Goal: Transaction & Acquisition: Purchase product/service

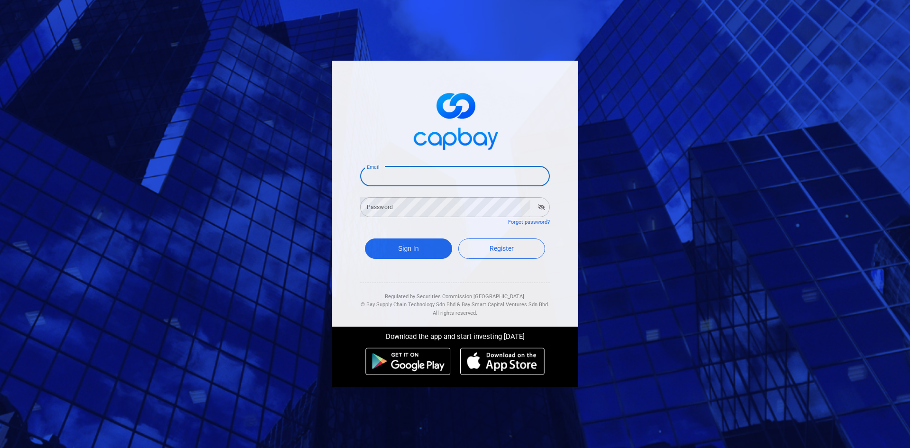
click at [420, 170] on input "Email" at bounding box center [455, 176] width 190 height 20
type input "[EMAIL_ADDRESS][DOMAIN_NAME]"
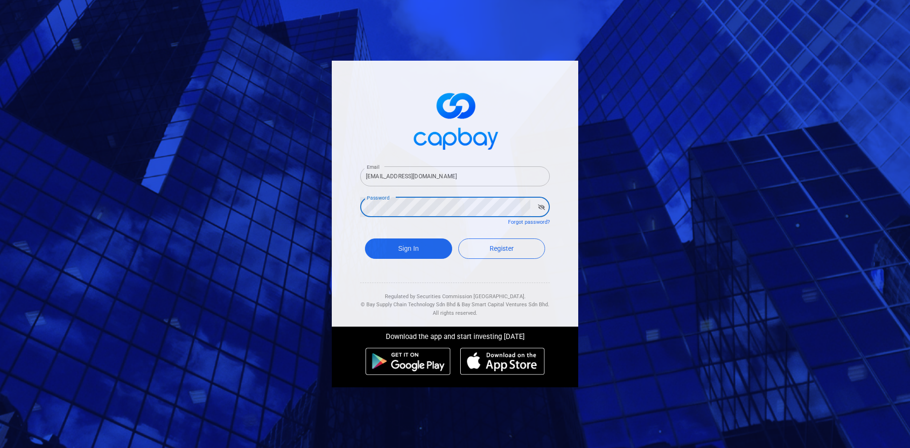
click at [365, 238] on button "Sign In" at bounding box center [408, 248] width 87 height 20
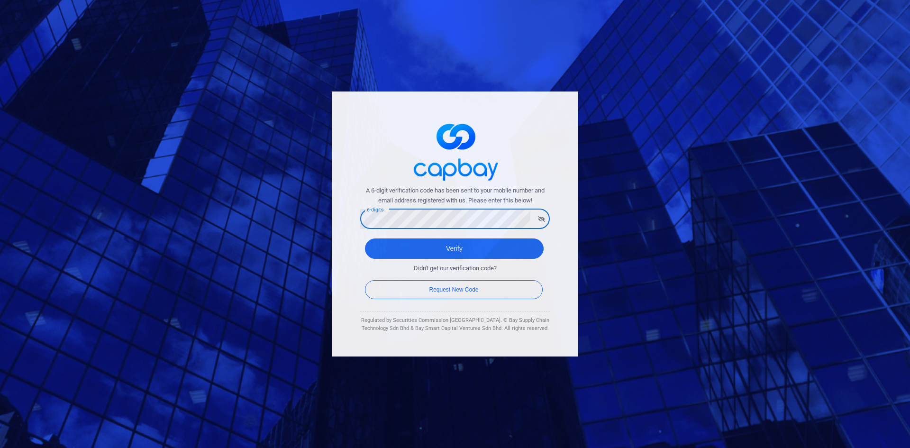
click at [365, 238] on button "Verify" at bounding box center [454, 248] width 179 height 20
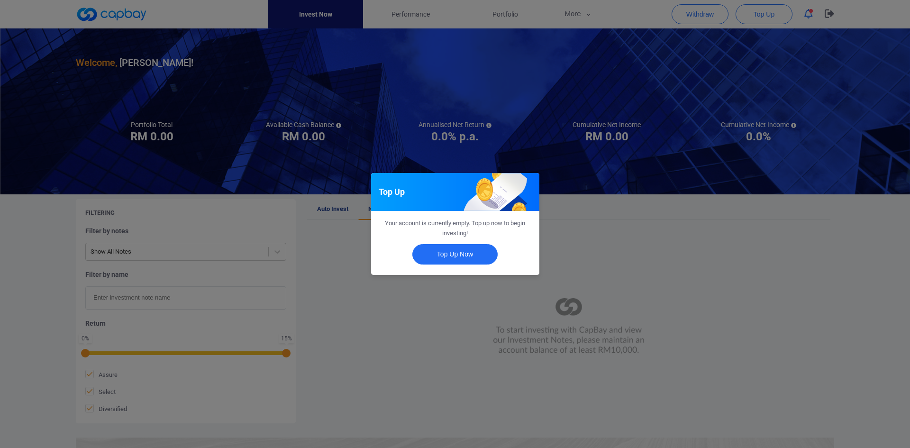
click at [525, 307] on div "Top Up Your account is currently empty. Top up now to begin investing! Top Up N…" at bounding box center [455, 224] width 910 height 448
click at [441, 257] on button "Close" at bounding box center [454, 254] width 85 height 20
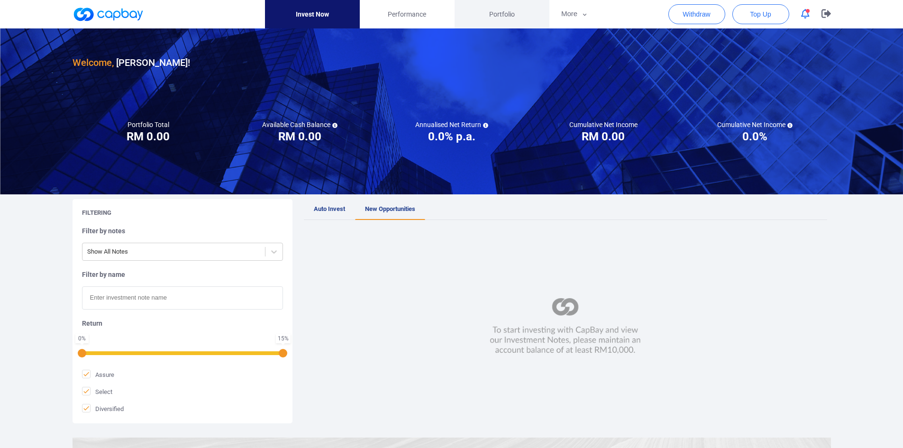
click at [497, 17] on span "Portfolio" at bounding box center [502, 14] width 26 height 10
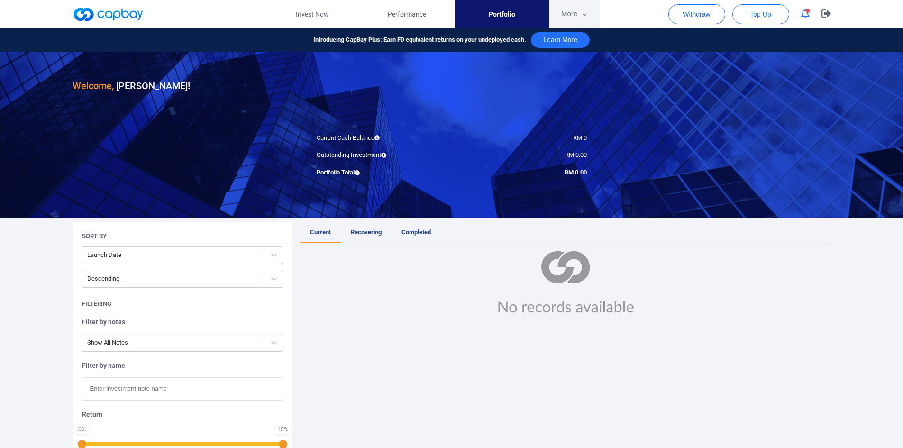
click at [552, 20] on button "More" at bounding box center [574, 14] width 51 height 28
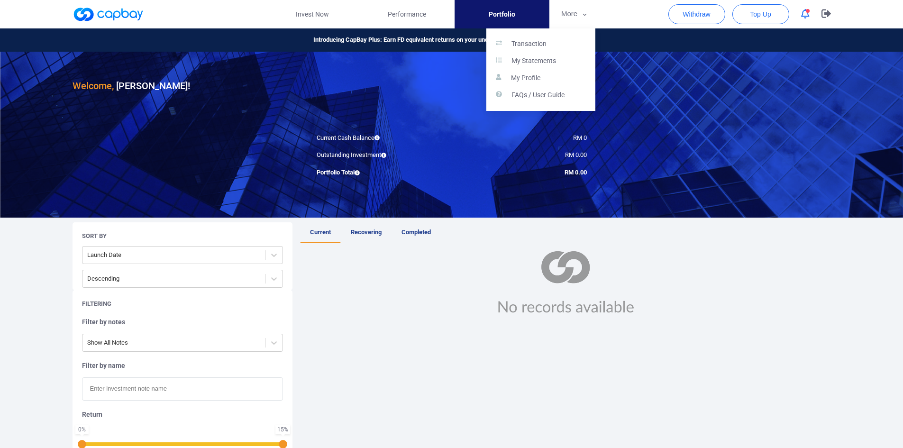
click at [421, 12] on button "button" at bounding box center [451, 224] width 903 height 448
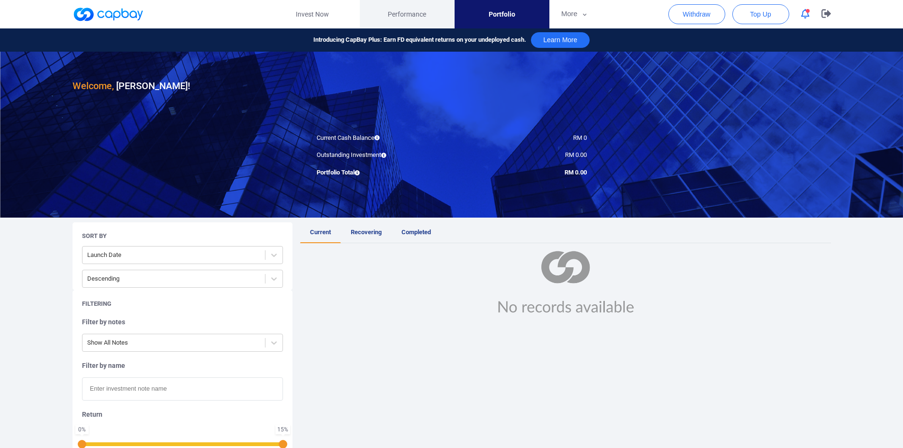
click at [421, 12] on span "Performance" at bounding box center [407, 14] width 38 height 10
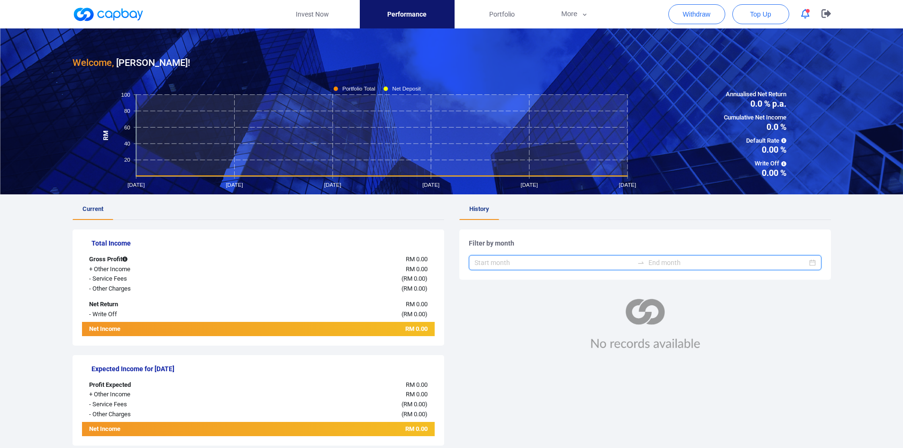
click at [499, 264] on input at bounding box center [553, 262] width 159 height 10
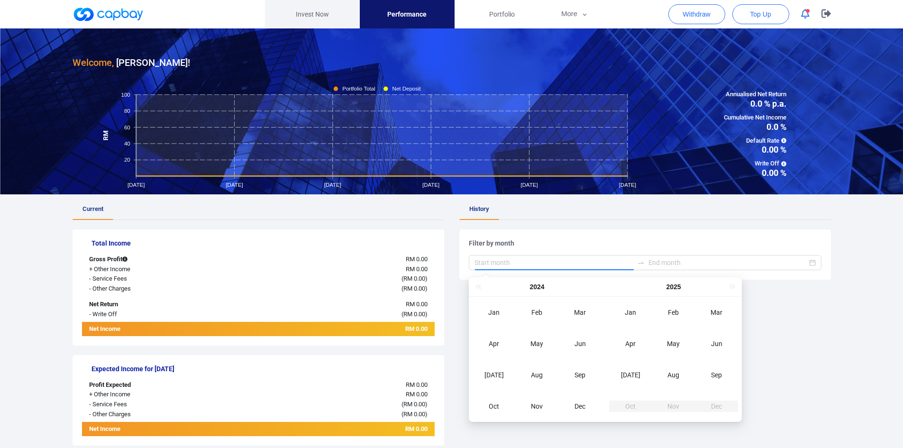
click at [327, 4] on link "Invest Now" at bounding box center [312, 14] width 95 height 28
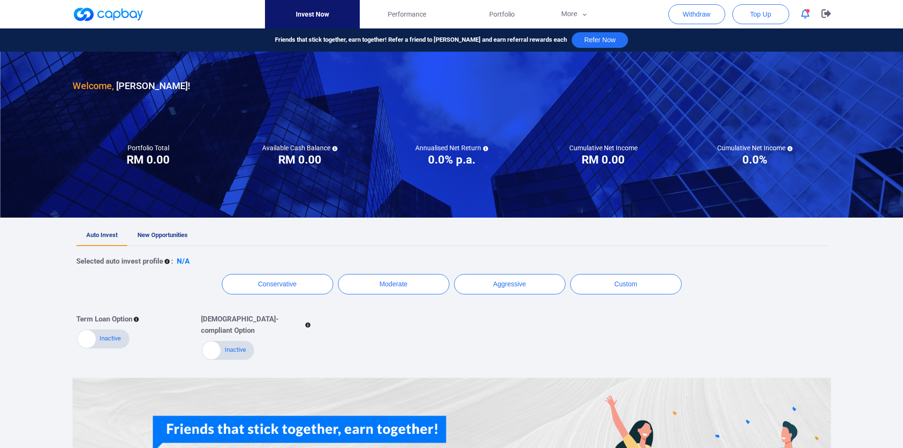
scroll to position [131, 0]
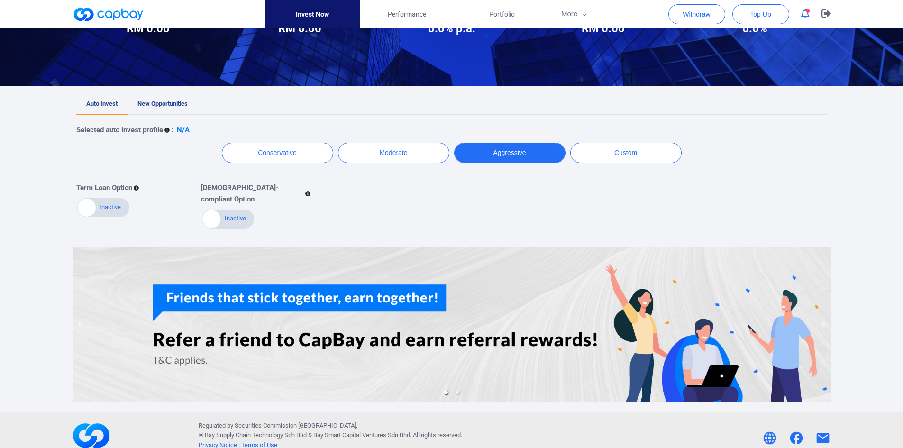
click at [531, 154] on button "Aggressive" at bounding box center [509, 153] width 111 height 20
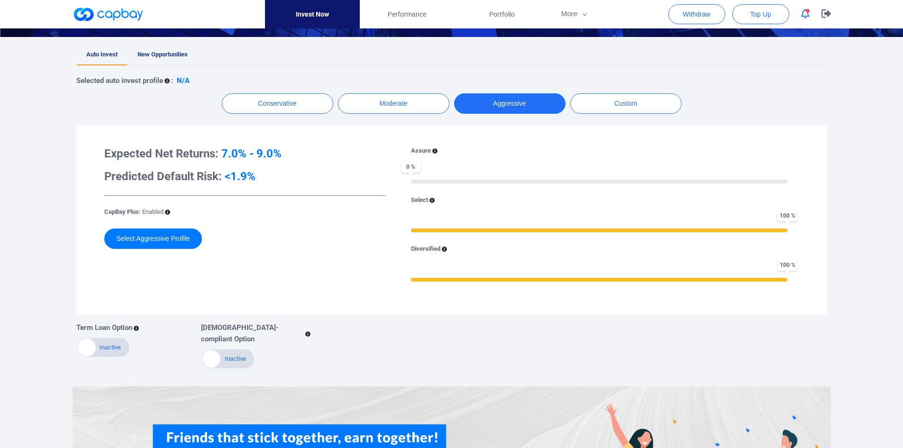
scroll to position [181, 0]
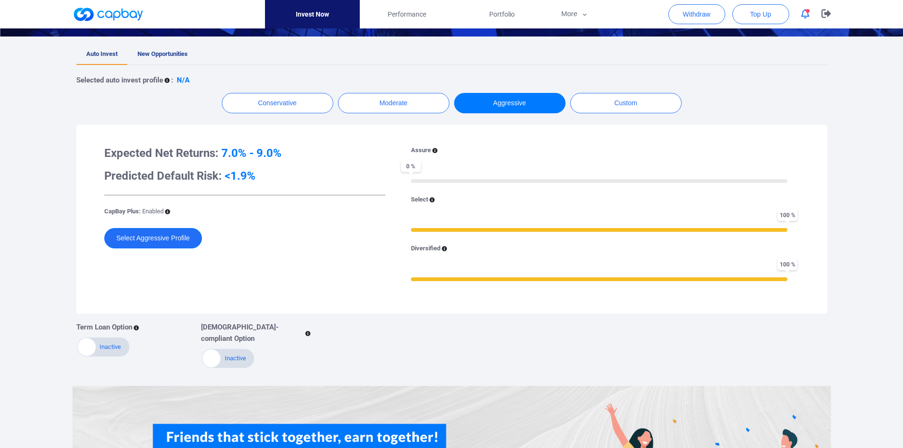
click at [154, 234] on button "Select Aggressive Profile" at bounding box center [153, 238] width 98 height 20
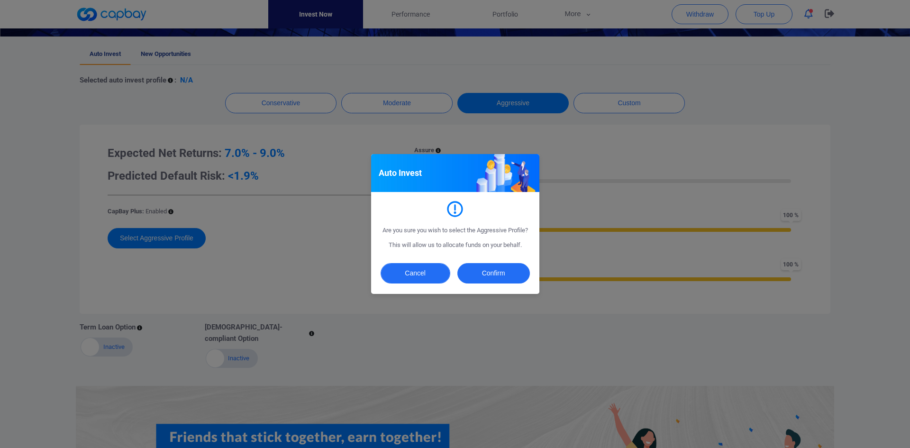
click at [416, 277] on button "Cancel" at bounding box center [415, 273] width 70 height 20
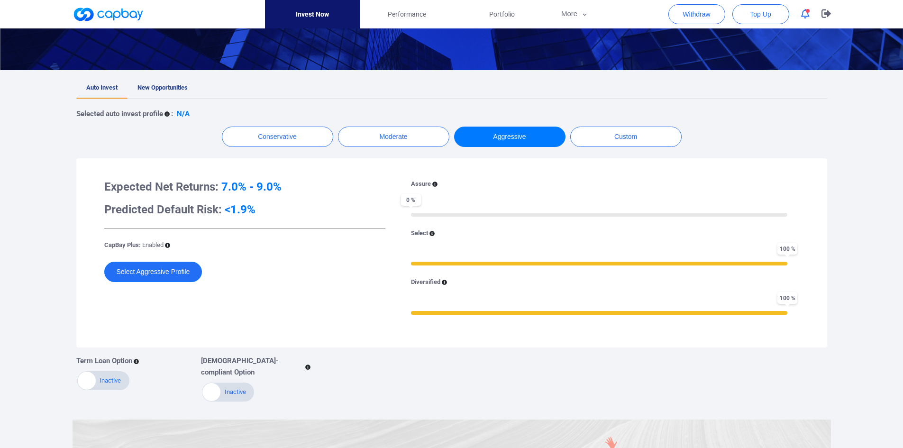
scroll to position [145, 0]
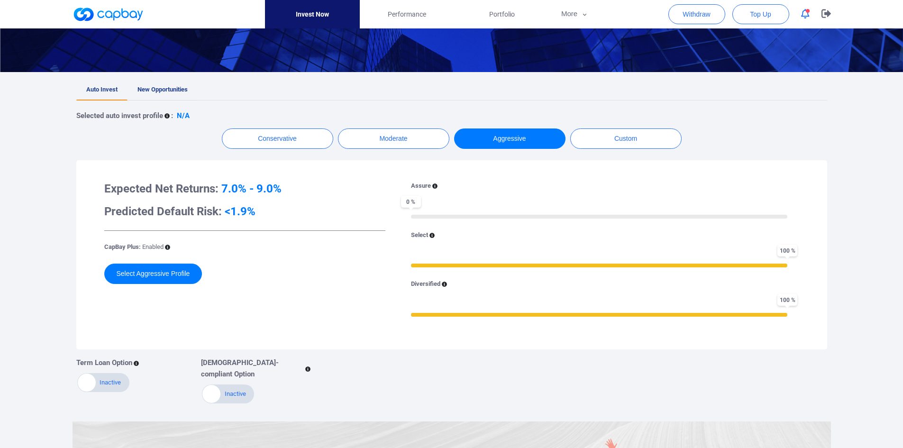
click at [159, 91] on span "New Opportunities" at bounding box center [162, 89] width 50 height 7
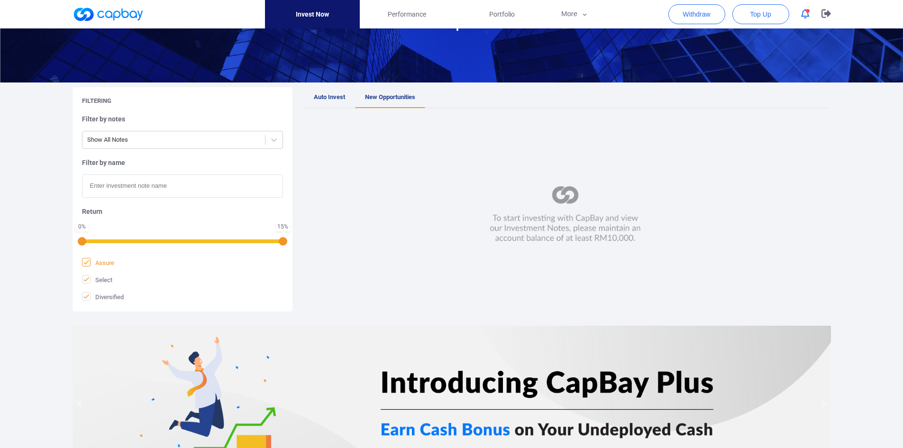
scroll to position [202, 0]
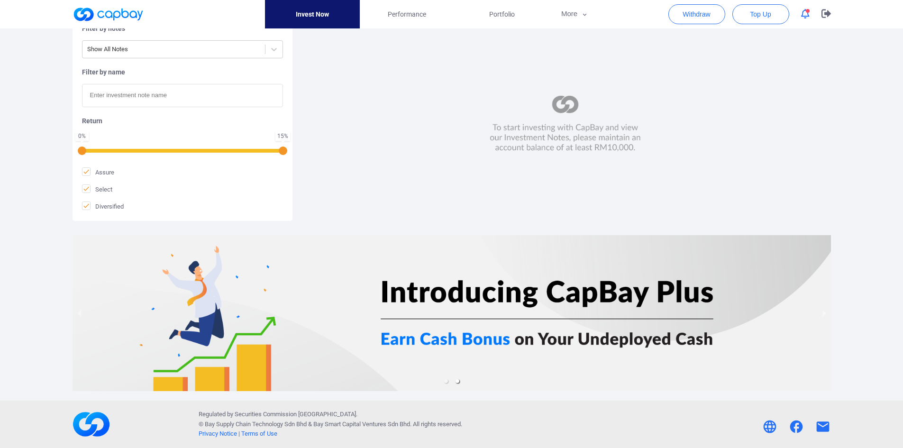
click at [450, 346] on div at bounding box center [451, 313] width 758 height 156
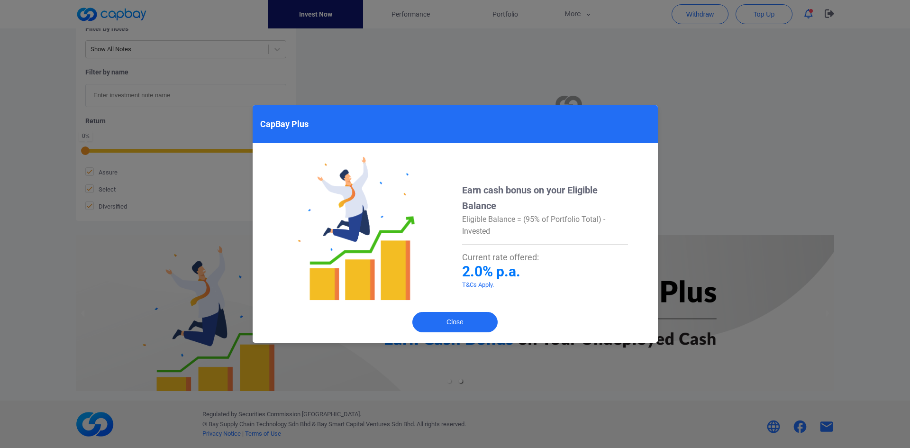
click at [368, 99] on div "CapBay Plus Earn cash bonus on your Eligible Balance Eligible Balance = (95% of…" at bounding box center [455, 224] width 910 height 448
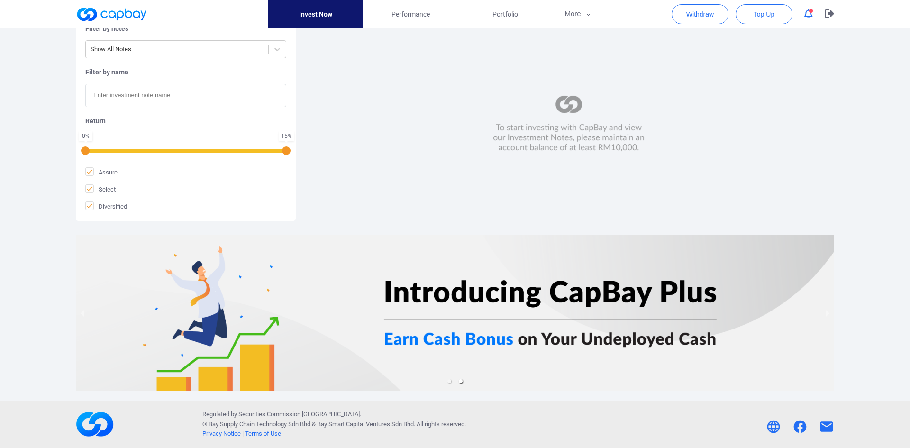
click at [368, 99] on div "CapBay Plus" at bounding box center [455, 100] width 405 height 38
